Goal: Information Seeking & Learning: Learn about a topic

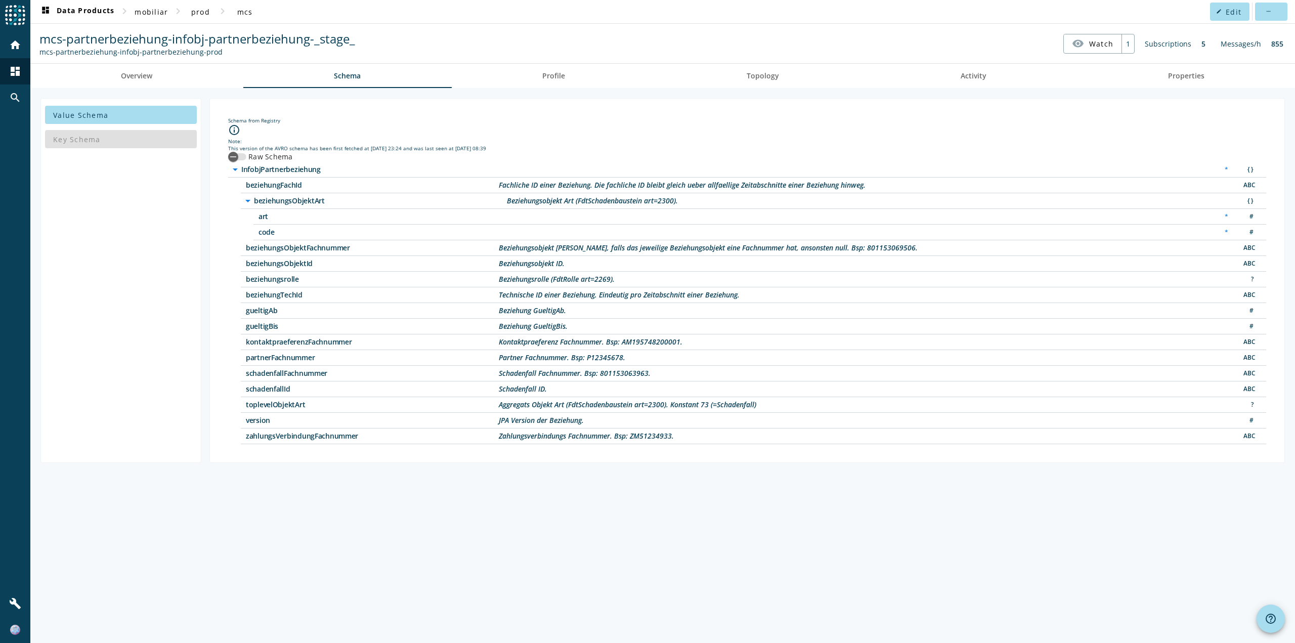
click at [106, 136] on div "Key Schema" at bounding box center [121, 139] width 152 height 24
click at [87, 145] on div "Key Schema" at bounding box center [121, 139] width 152 height 24
click at [165, 81] on link "Overview" at bounding box center [136, 76] width 213 height 24
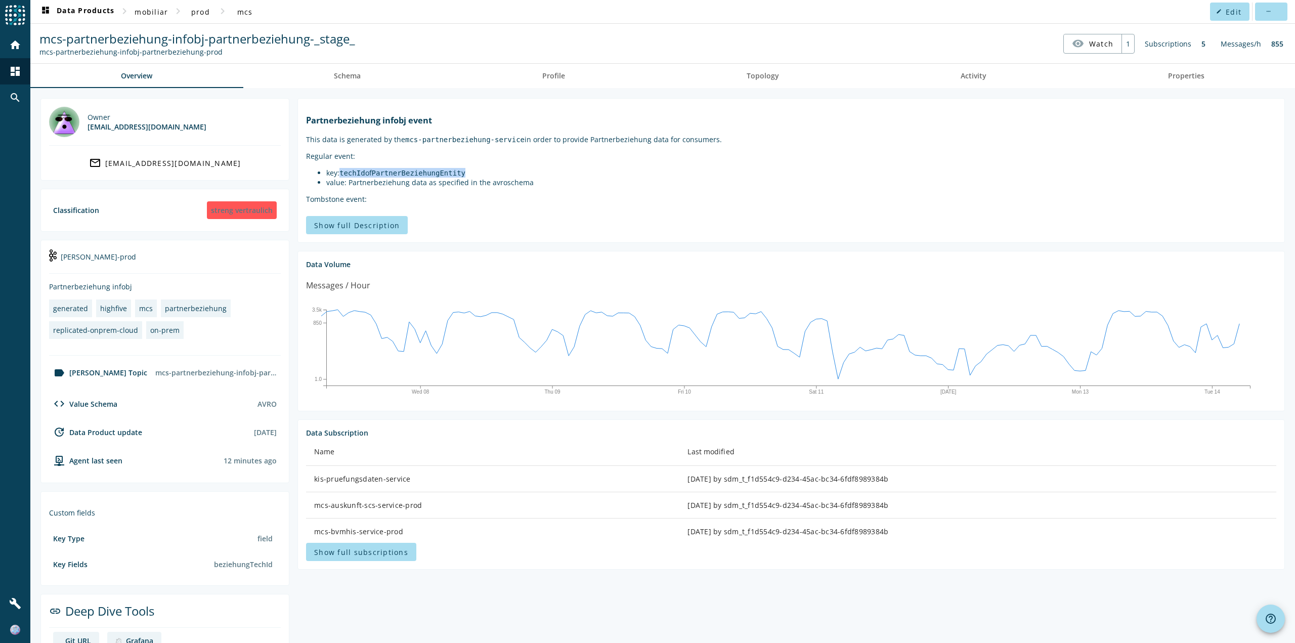
drag, startPoint x: 341, startPoint y: 183, endPoint x: 489, endPoint y: 182, distance: 148.8
click at [489, 178] on li "key: techId of PartnerBeziehungEntity" at bounding box center [801, 173] width 950 height 10
click at [331, 75] on link "Schema" at bounding box center [347, 76] width 208 height 24
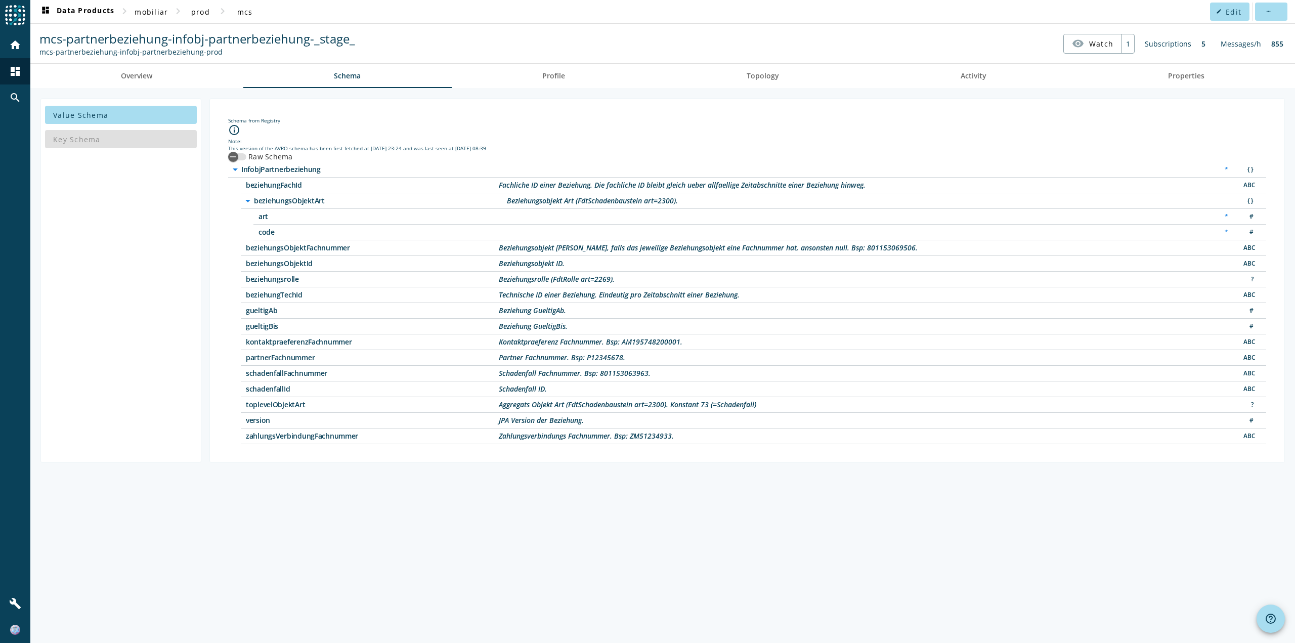
drag, startPoint x: 502, startPoint y: 357, endPoint x: 649, endPoint y: 363, distance: 147.4
click at [649, 363] on div "partnerFachnummer Partner [PERSON_NAME]. Bsp: P12345678. ABC" at bounding box center [754, 358] width 1026 height 16
click at [652, 358] on div "partnerFachnummer Partner [PERSON_NAME]. Bsp: P12345678. ABC" at bounding box center [754, 358] width 1026 height 16
drag, startPoint x: 631, startPoint y: 360, endPoint x: 499, endPoint y: 360, distance: 132.1
click at [499, 360] on div "partnerFachnummer Partner [PERSON_NAME]. Bsp: P12345678. ABC" at bounding box center [754, 358] width 1026 height 16
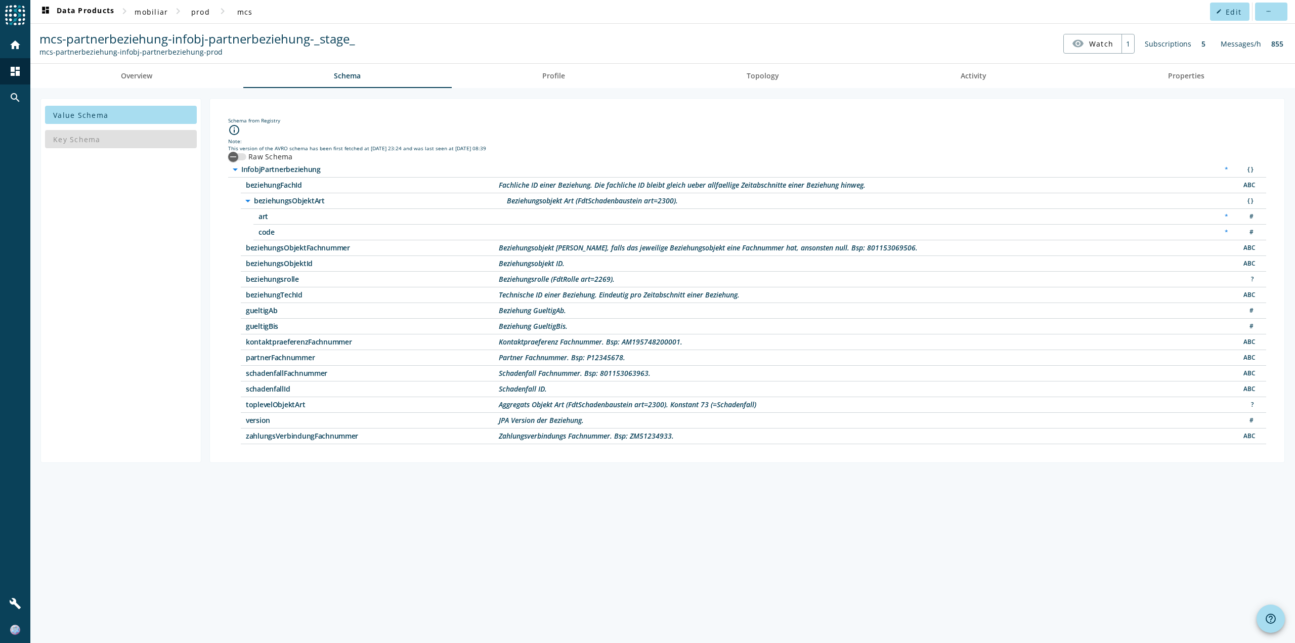
click at [499, 360] on div "Partner Fachnummer. Bsp: P12345678." at bounding box center [562, 357] width 127 height 7
